Goal: Use online tool/utility

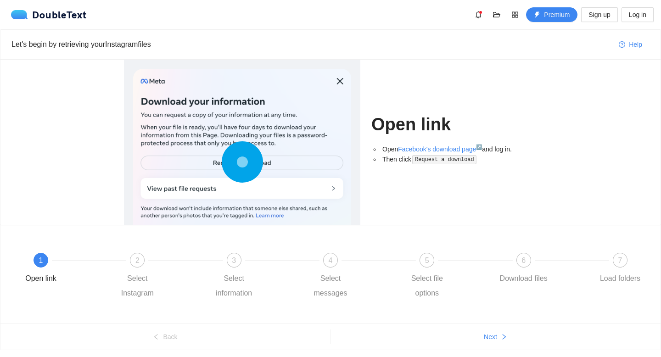
click at [238, 161] on circle at bounding box center [242, 161] width 13 height 13
click at [243, 163] on circle at bounding box center [242, 161] width 13 height 13
click at [241, 160] on circle at bounding box center [242, 161] width 3 height 3
click at [410, 147] on link "Facebook's download page ↗" at bounding box center [440, 149] width 84 height 7
click at [136, 279] on div "Select Instagram" at bounding box center [137, 285] width 53 height 29
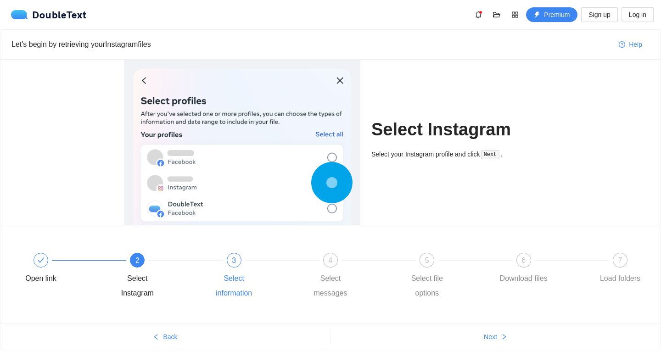
click at [241, 271] on div "Select information" at bounding box center [234, 285] width 53 height 29
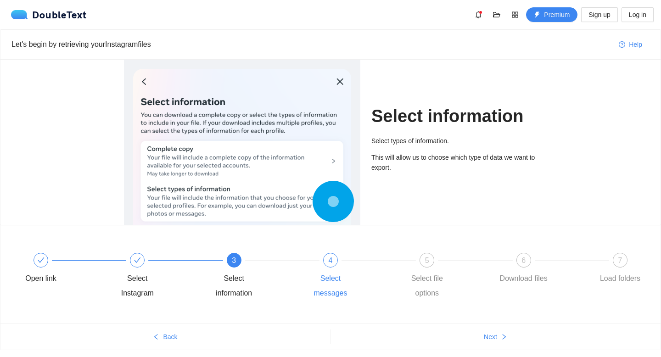
click at [317, 271] on div "Select messages" at bounding box center [330, 285] width 53 height 29
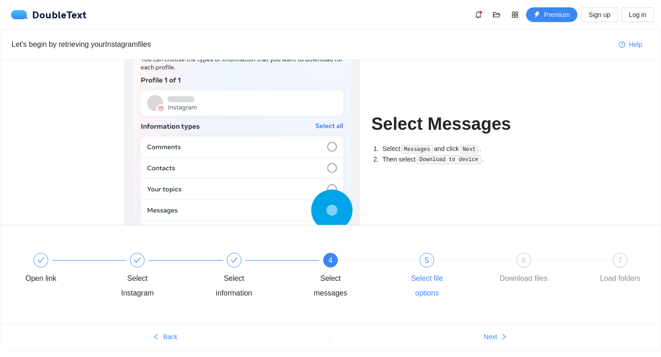
click at [407, 271] on div "5 Select file options" at bounding box center [449, 277] width 96 height 48
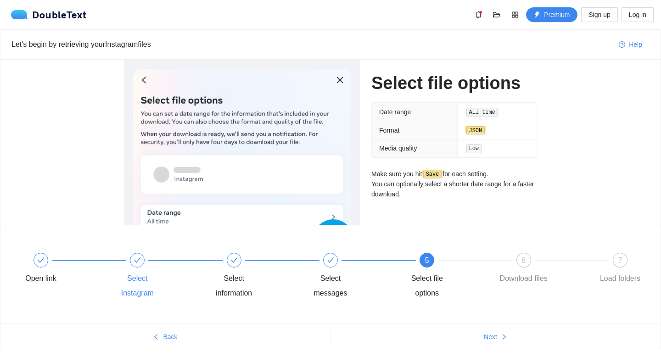
click at [145, 283] on div "Select Instagram" at bounding box center [137, 285] width 53 height 29
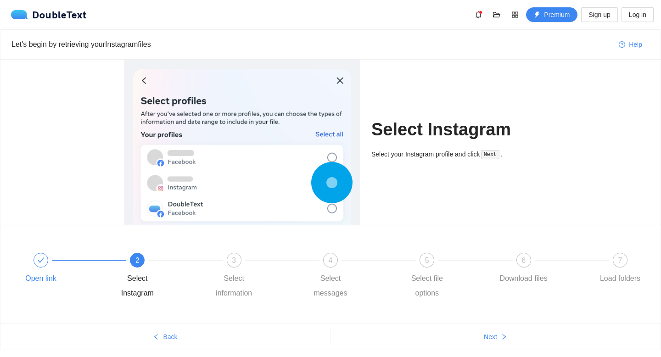
click at [47, 259] on div at bounding box center [89, 261] width 96 height 4
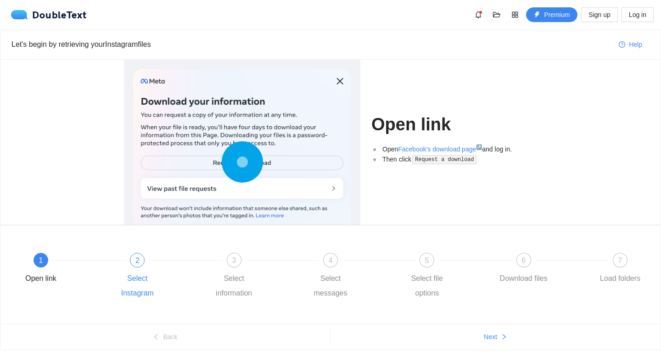
click at [136, 268] on div "2 Select Instagram" at bounding box center [159, 277] width 96 height 48
